Goal: Find specific page/section: Find specific page/section

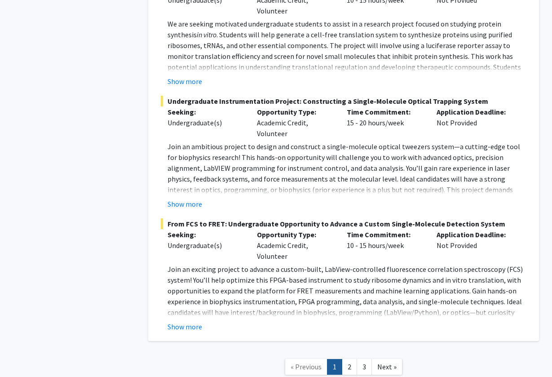
scroll to position [4549, 0]
click at [350, 359] on link "2" at bounding box center [349, 367] width 15 height 16
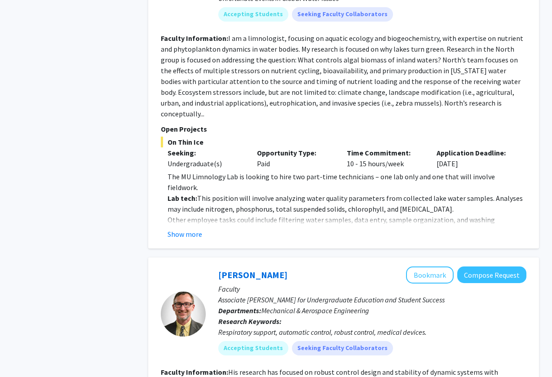
scroll to position [2157, 0]
click at [196, 228] on button "Show more" at bounding box center [184, 233] width 35 height 11
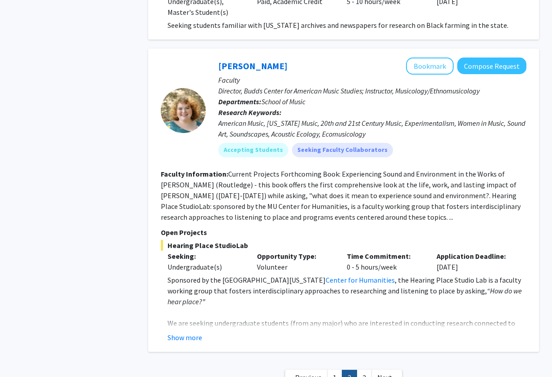
scroll to position [3233, 0]
click at [365, 370] on link "3" at bounding box center [363, 378] width 15 height 16
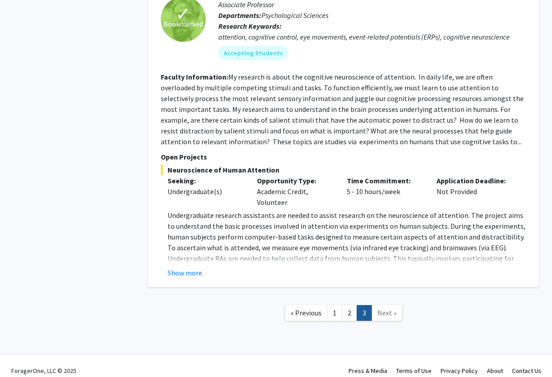
scroll to position [1043, 0]
click at [390, 308] on span "Next »" at bounding box center [386, 312] width 19 height 9
click at [378, 305] on link "Next »" at bounding box center [386, 313] width 31 height 16
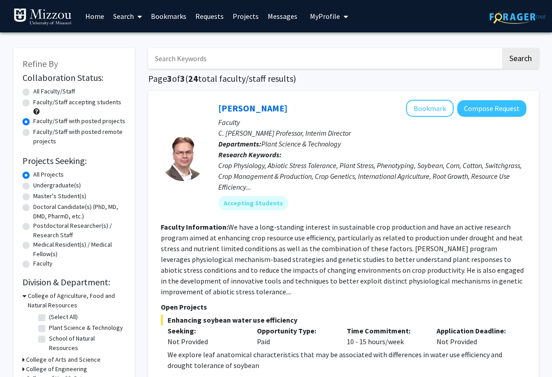
scroll to position [0, 0]
click at [168, 80] on span "3" at bounding box center [169, 78] width 5 height 11
click at [51, 94] on label "All Faculty/Staff" at bounding box center [54, 91] width 42 height 9
click at [39, 92] on input "All Faculty/Staff" at bounding box center [36, 90] width 6 height 6
radio input "true"
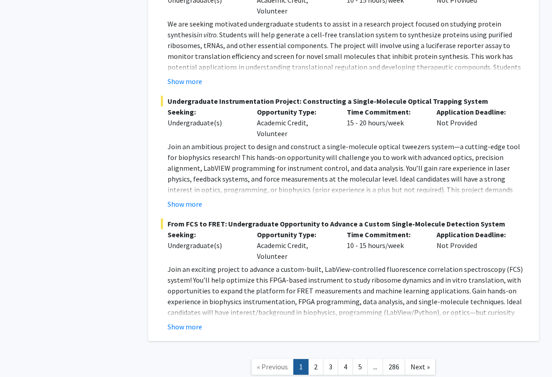
scroll to position [4549, 0]
click at [346, 359] on link "4" at bounding box center [345, 367] width 15 height 16
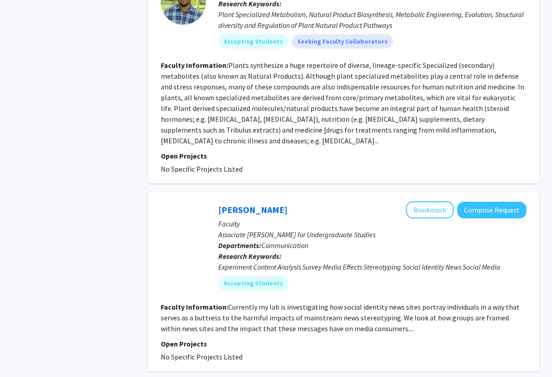
scroll to position [718, 0]
